Goal: Transaction & Acquisition: Purchase product/service

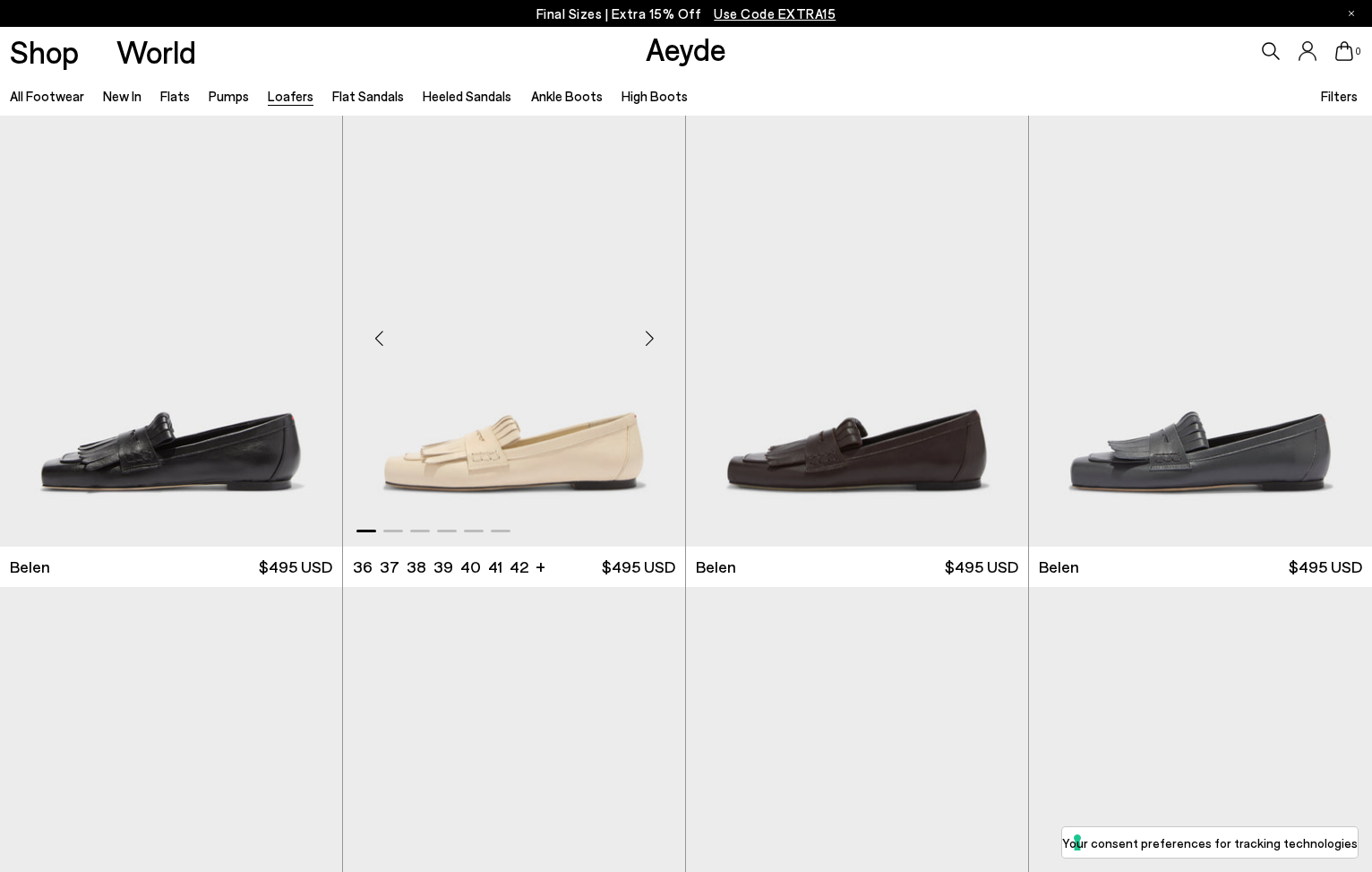
click at [545, 511] on img "1 / 6" at bounding box center [514, 330] width 342 height 430
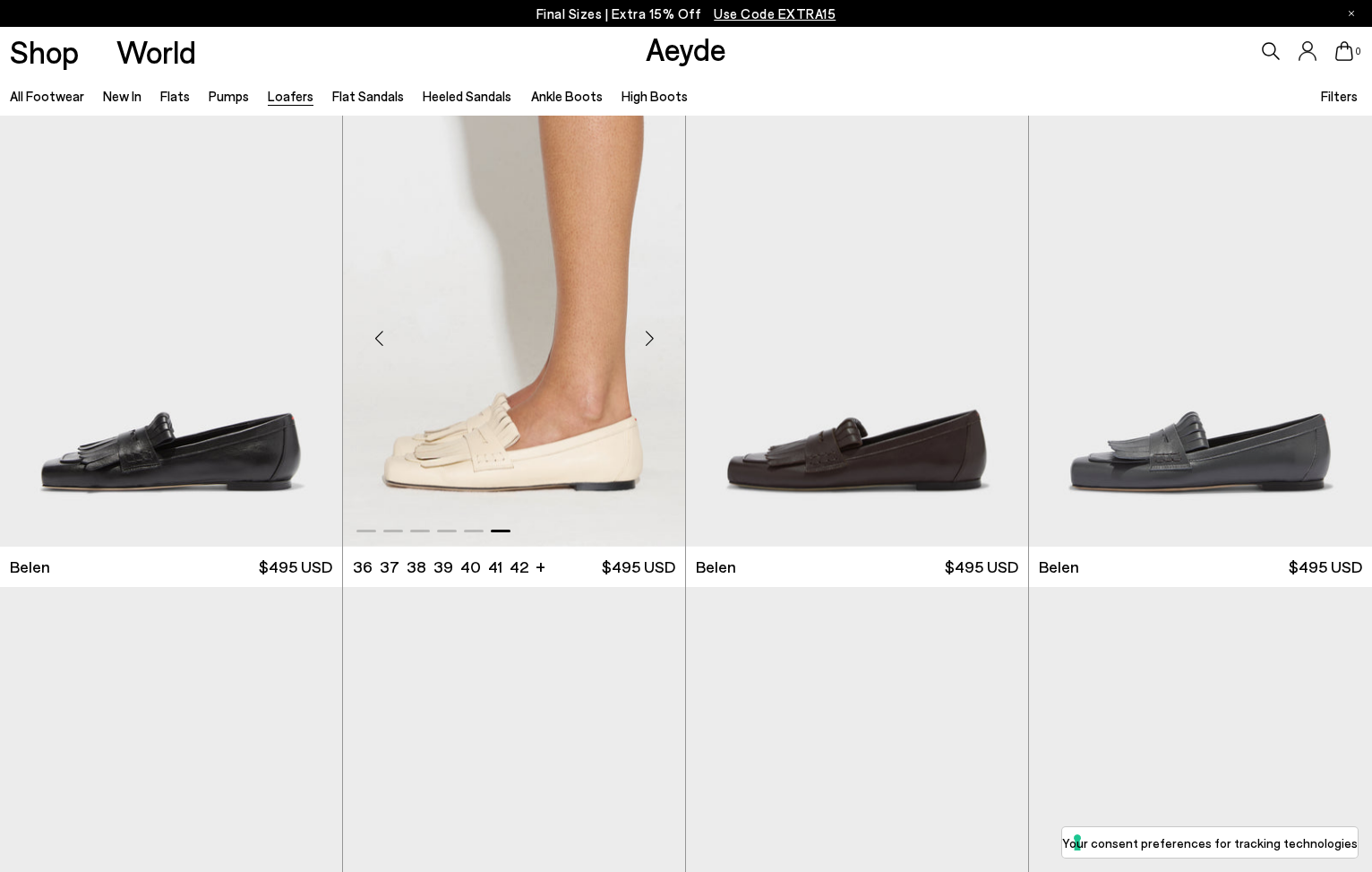
click at [492, 415] on div at bounding box center [514, 330] width 342 height 430
click at [492, 421] on img "6 / 6" at bounding box center [514, 330] width 342 height 430
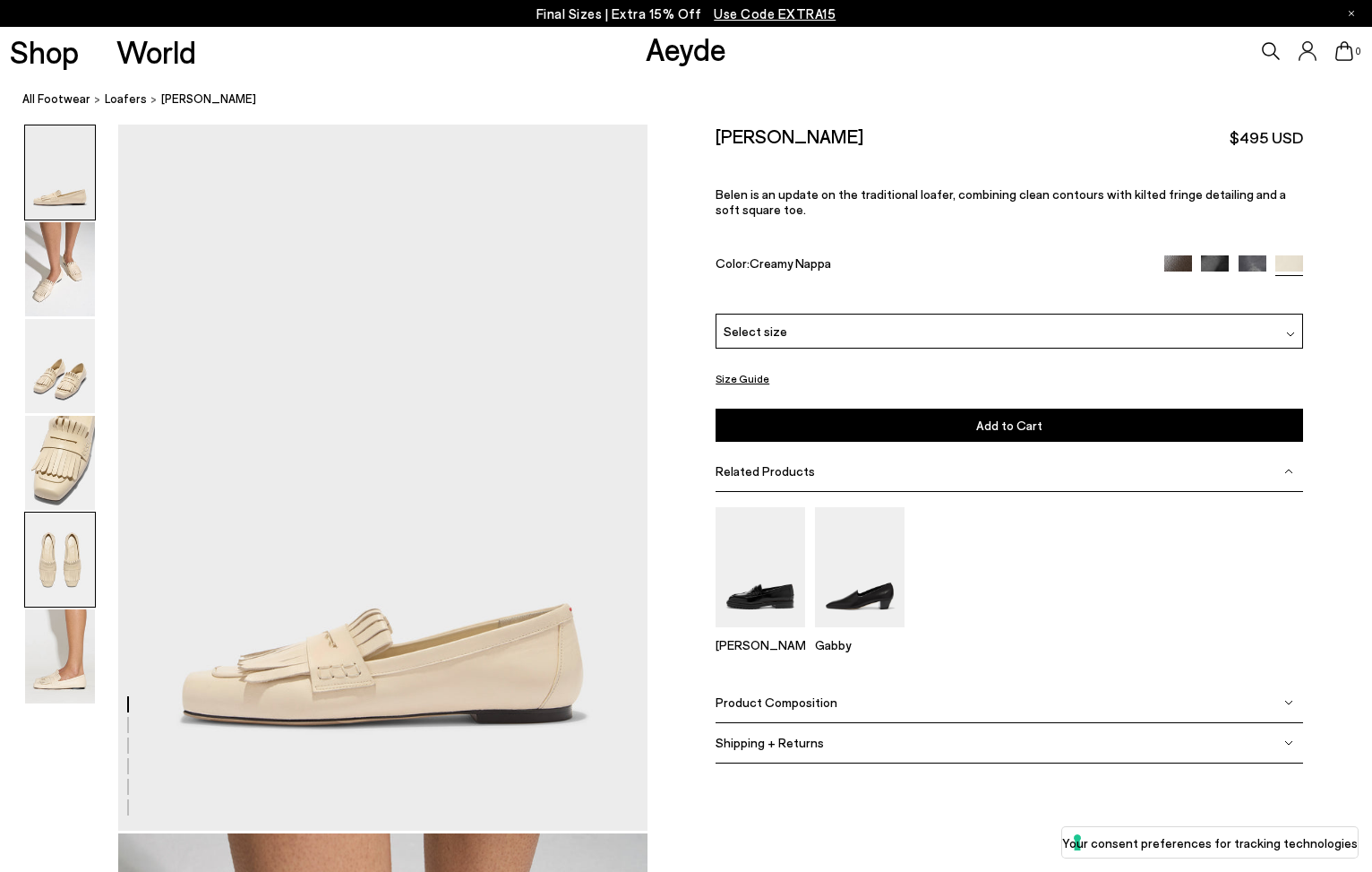
click at [51, 547] on img at bounding box center [60, 559] width 70 height 95
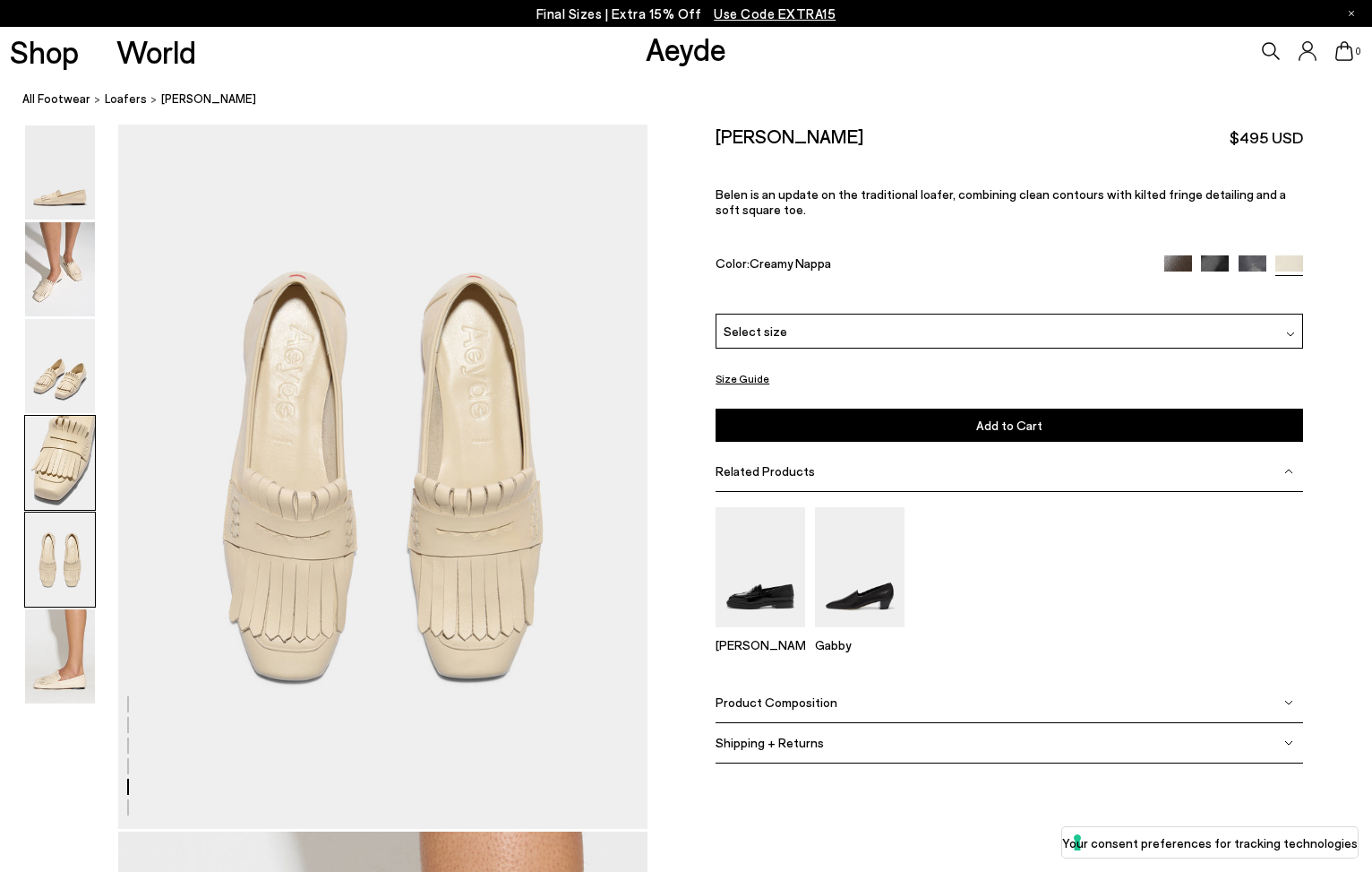
click at [71, 451] on img at bounding box center [60, 463] width 70 height 95
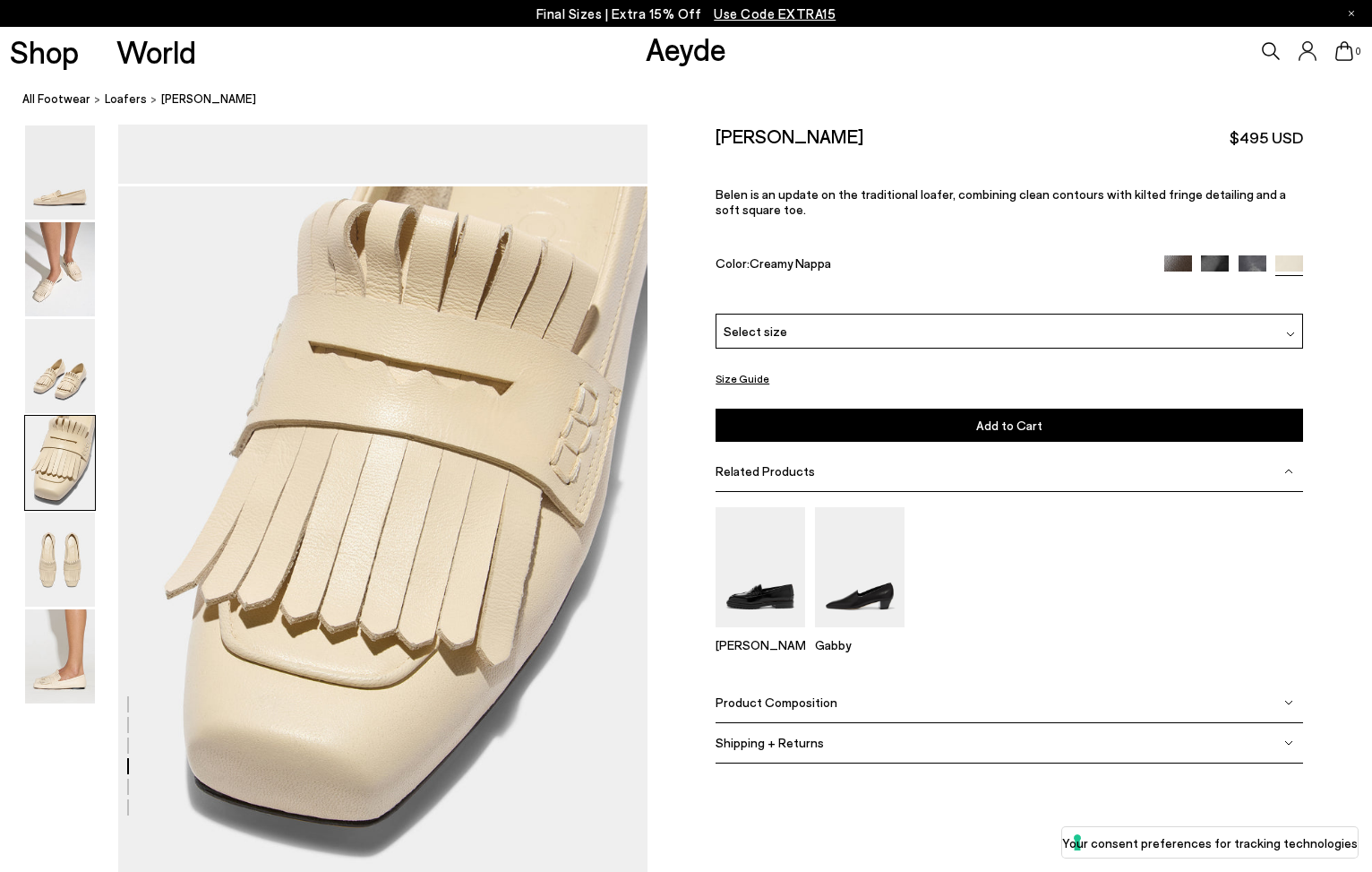
scroll to position [2063, 0]
